Goal: Task Accomplishment & Management: Manage account settings

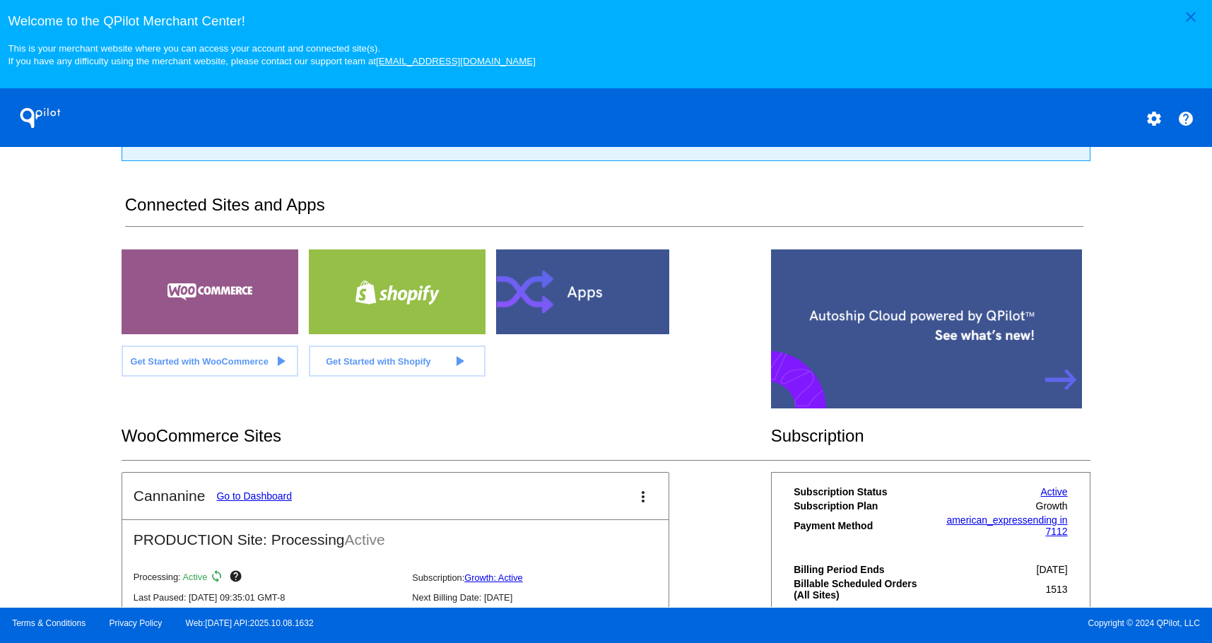
scroll to position [283, 0]
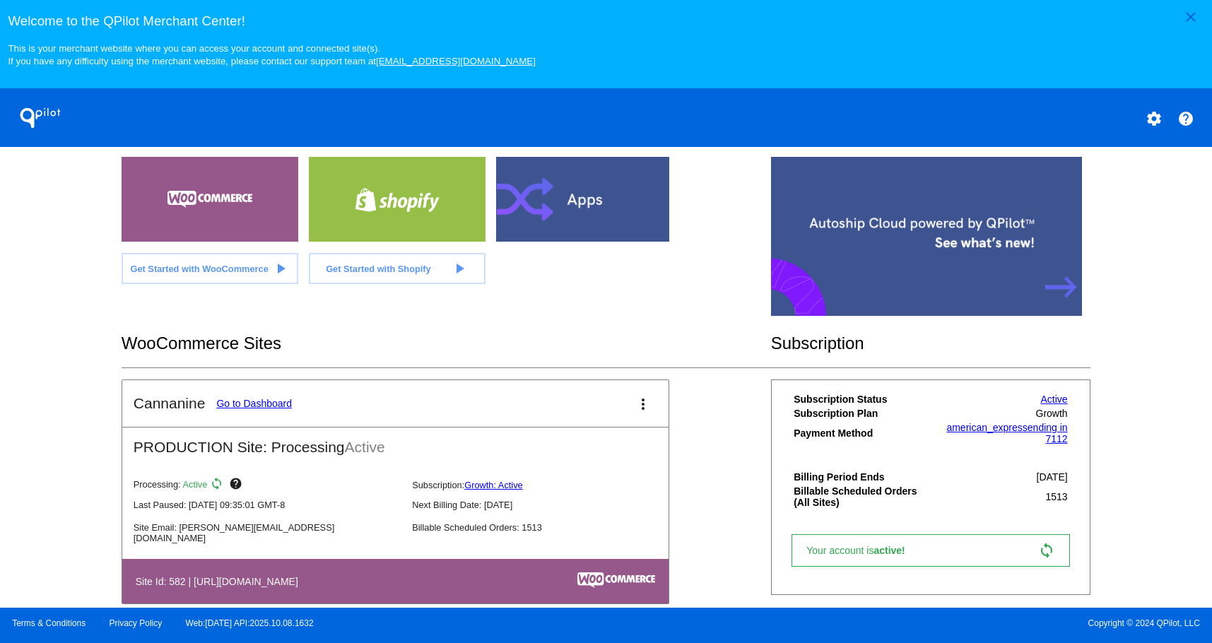
click at [244, 398] on link "Go to Dashboard" at bounding box center [254, 403] width 76 height 11
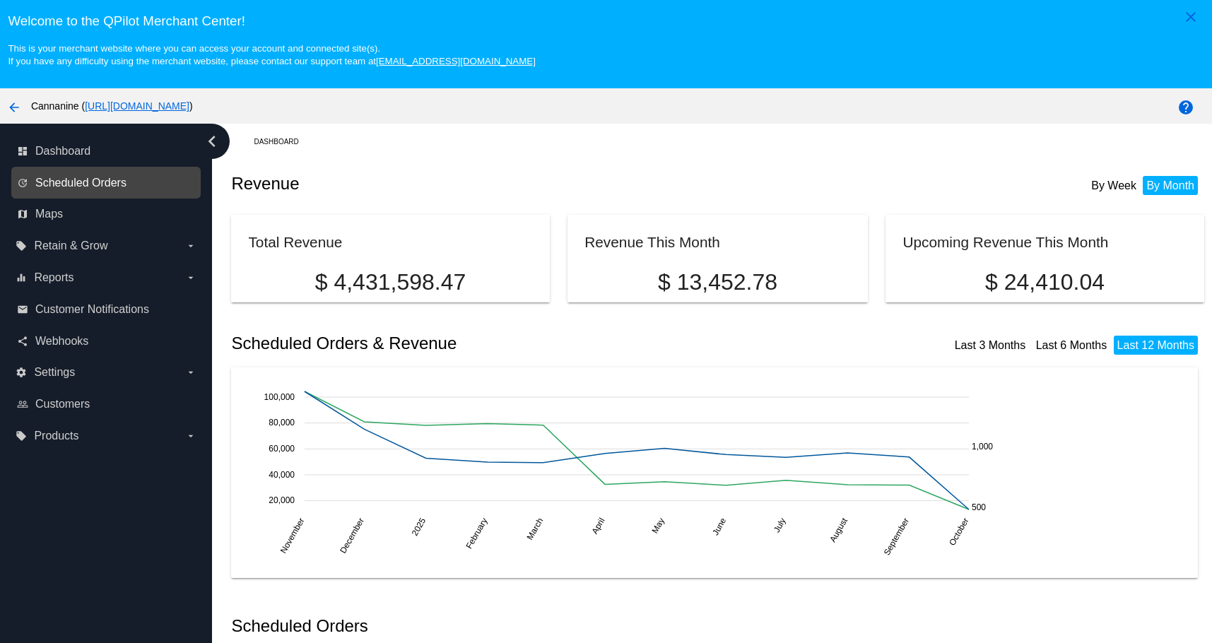
click at [83, 180] on span "Scheduled Orders" at bounding box center [80, 183] width 91 height 13
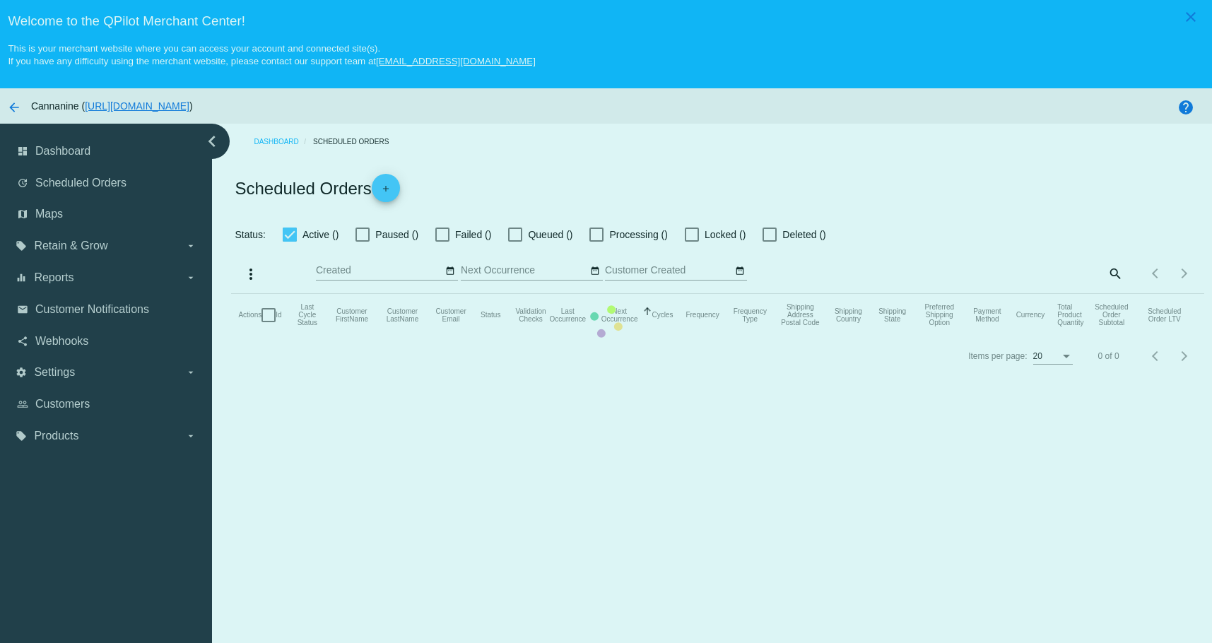
checkbox input "true"
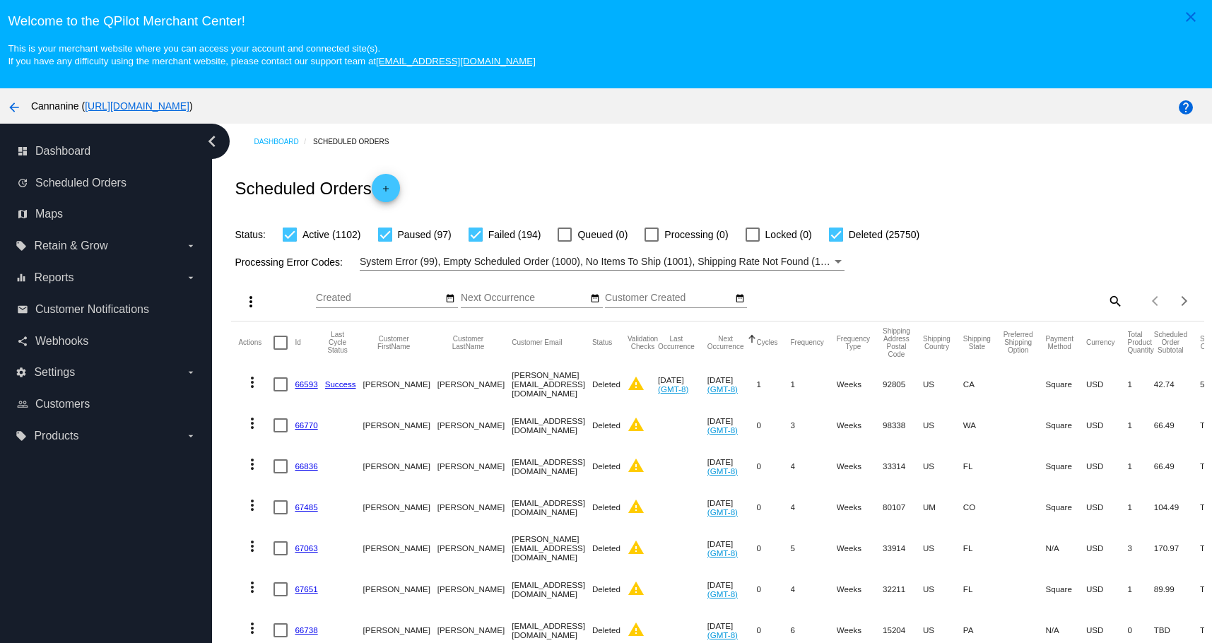
click at [1123, 300] on div "Items per page: 20 1 - 20 of 27143" at bounding box center [1163, 301] width 81 height 40
click at [1106, 300] on mat-icon "search" at bounding box center [1114, 301] width 17 height 22
click at [1001, 296] on input "Search" at bounding box center [1002, 297] width 242 height 11
paste input "[EMAIL_ADDRESS][DOMAIN_NAME]"
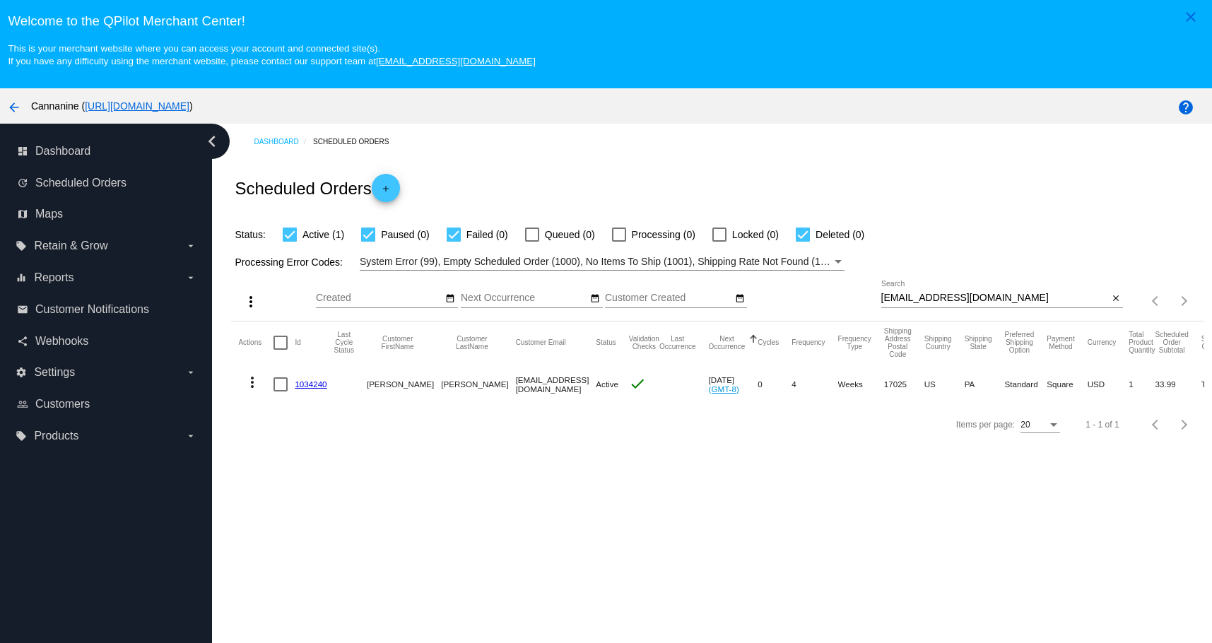
click at [248, 367] on mat-cell "more_vert" at bounding box center [255, 384] width 35 height 41
click at [248, 389] on mat-icon "more_vert" at bounding box center [252, 382] width 17 height 17
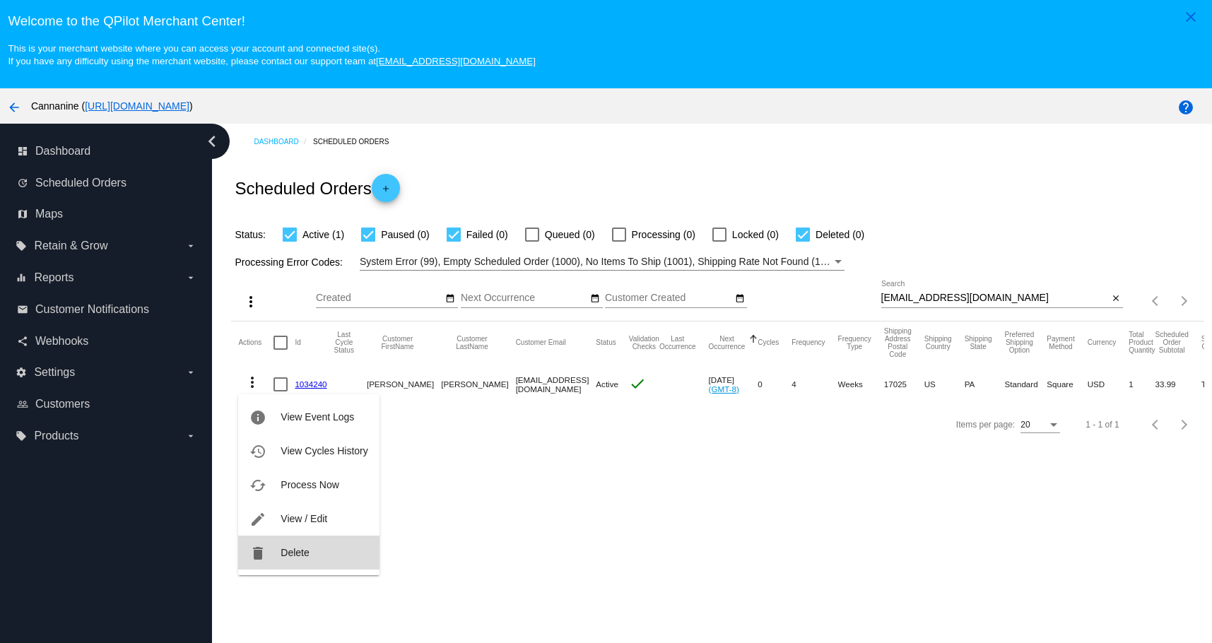
click at [280, 567] on button "delete Delete" at bounding box center [308, 553] width 141 height 34
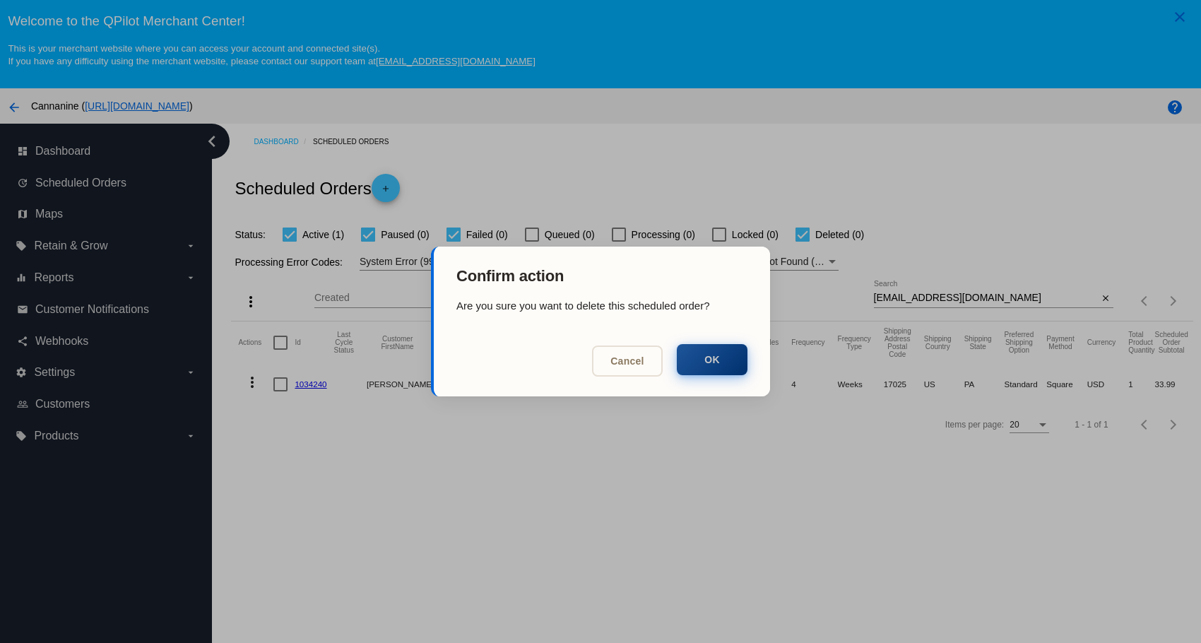
click at [715, 358] on button "OK" at bounding box center [712, 359] width 71 height 31
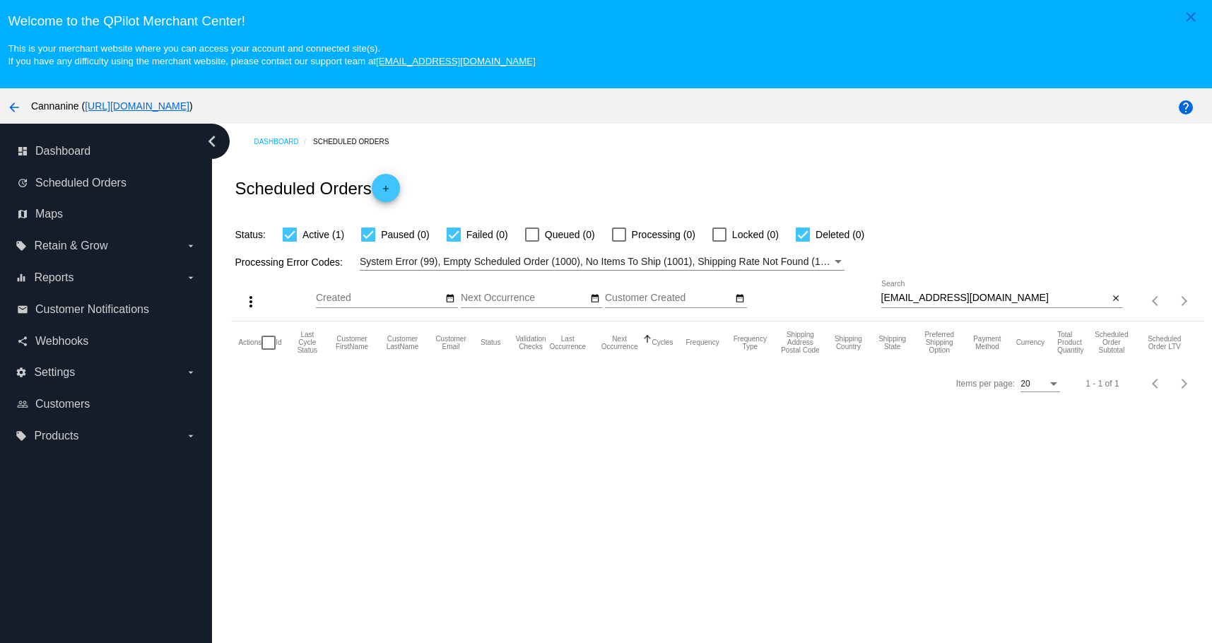
click at [1014, 288] on div "[EMAIL_ADDRESS][DOMAIN_NAME] Search" at bounding box center [994, 294] width 227 height 28
click at [1000, 292] on div "[EMAIL_ADDRESS][DOMAIN_NAME] Search" at bounding box center [994, 294] width 227 height 28
type input "[EMAIL_ADDRESS][DOMAIN_NAME]"
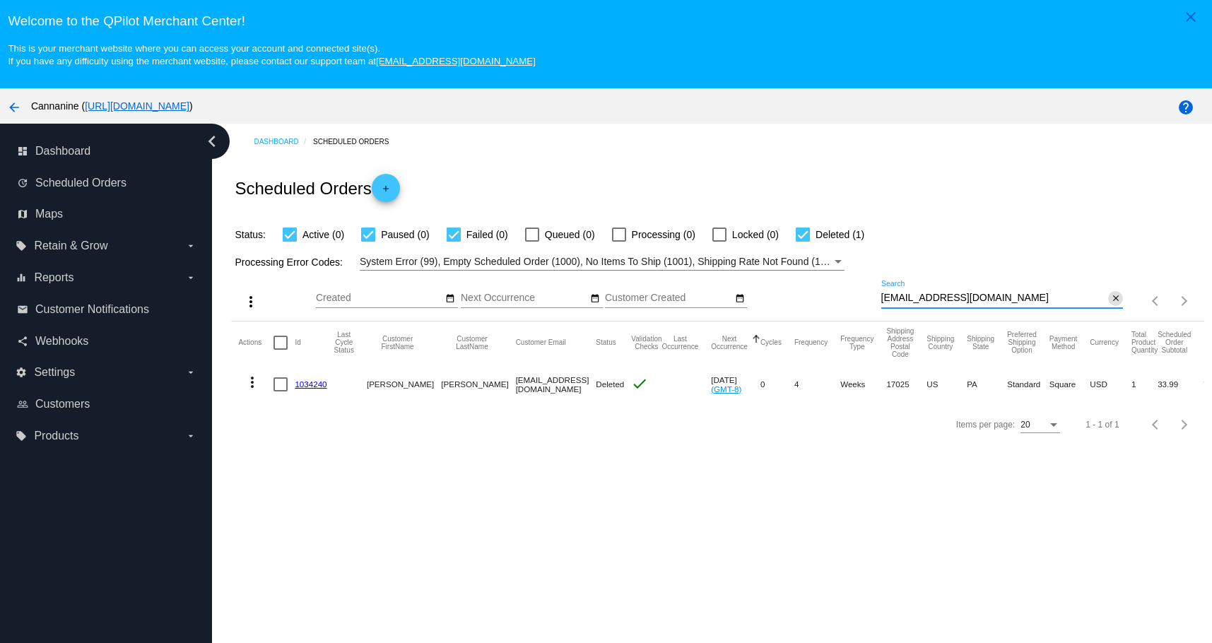
click at [1111, 299] on mat-icon "close" at bounding box center [1116, 298] width 10 height 11
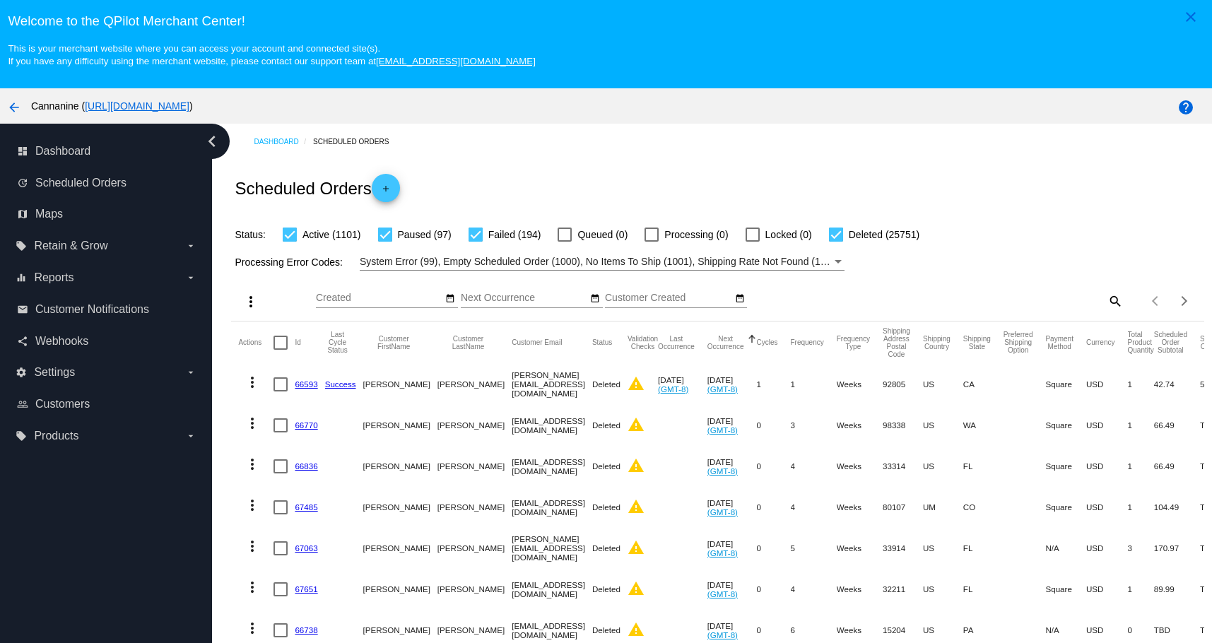
click at [1106, 307] on mat-icon "search" at bounding box center [1114, 301] width 17 height 22
click at [1009, 300] on input "Search" at bounding box center [1002, 297] width 242 height 11
paste input "[EMAIL_ADDRESS][DOMAIN_NAME]"
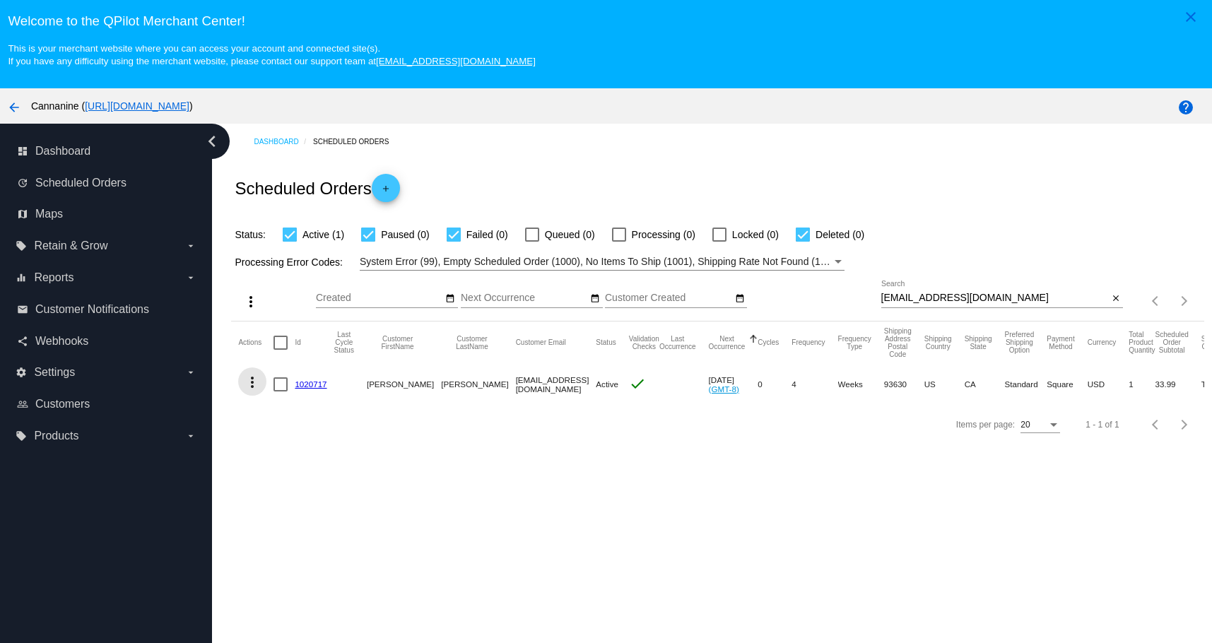
click at [252, 377] on mat-icon "more_vert" at bounding box center [252, 382] width 17 height 17
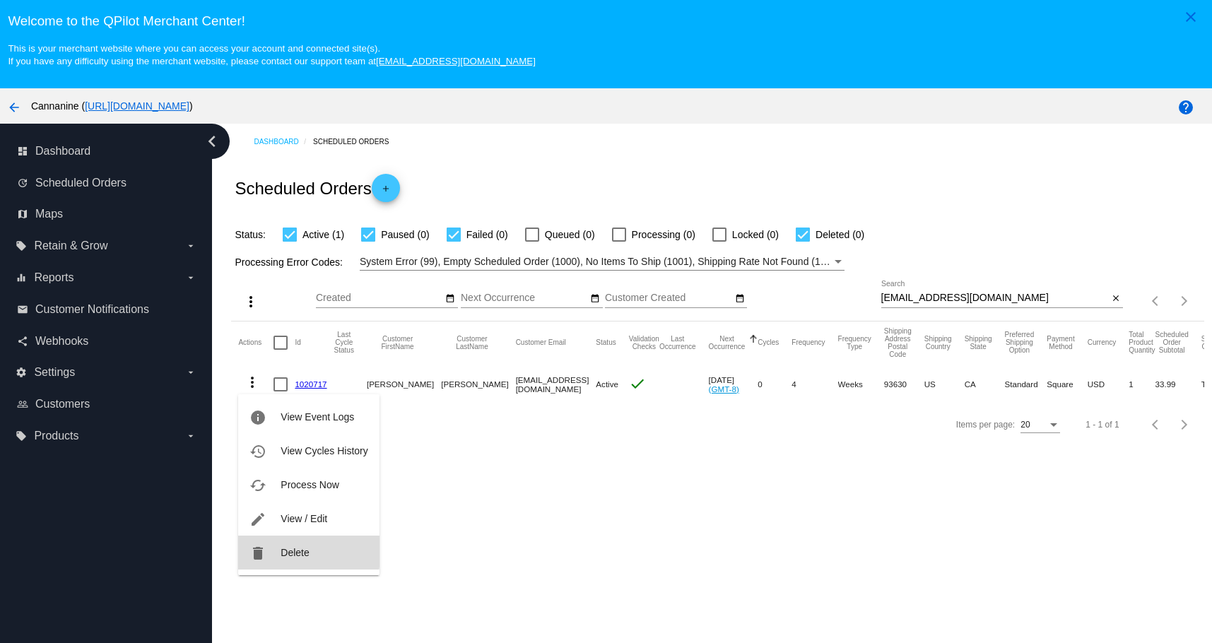
click at [270, 549] on button "delete Delete" at bounding box center [308, 553] width 141 height 34
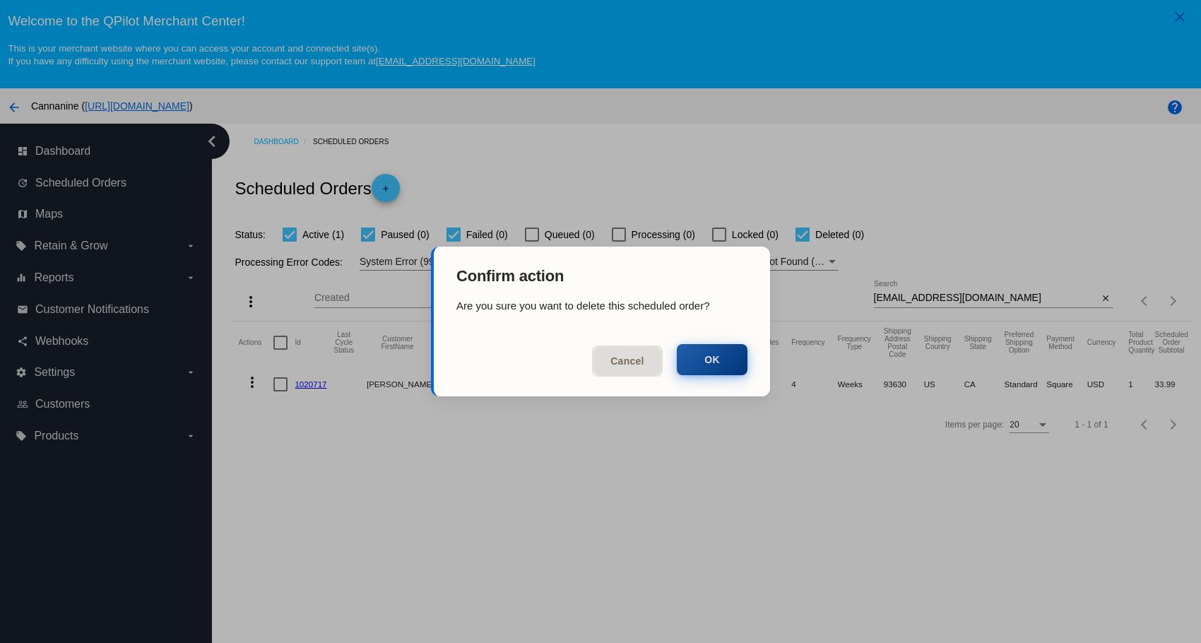
click at [723, 349] on button "OK" at bounding box center [712, 359] width 71 height 31
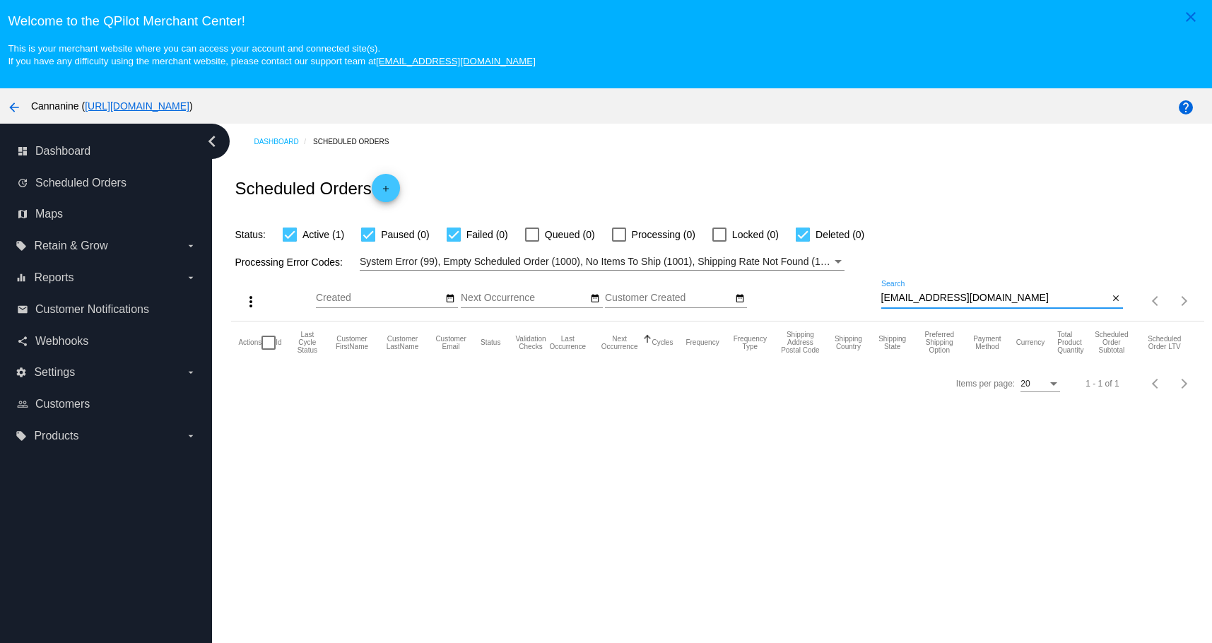
click at [1008, 297] on input "[EMAIL_ADDRESS][DOMAIN_NAME]" at bounding box center [994, 297] width 227 height 11
type input "[EMAIL_ADDRESS][DOMAIN_NAME]"
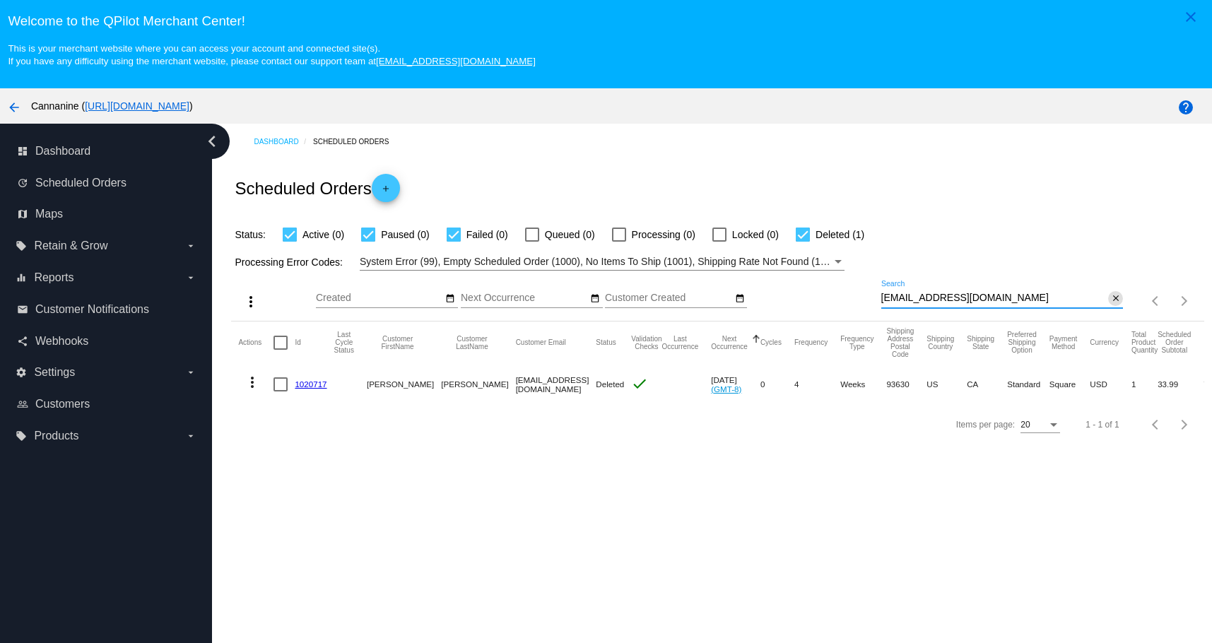
drag, startPoint x: 1109, startPoint y: 299, endPoint x: 945, endPoint y: 253, distance: 170.9
click at [1111, 299] on mat-icon "close" at bounding box center [1116, 298] width 10 height 11
